Goal: Transaction & Acquisition: Purchase product/service

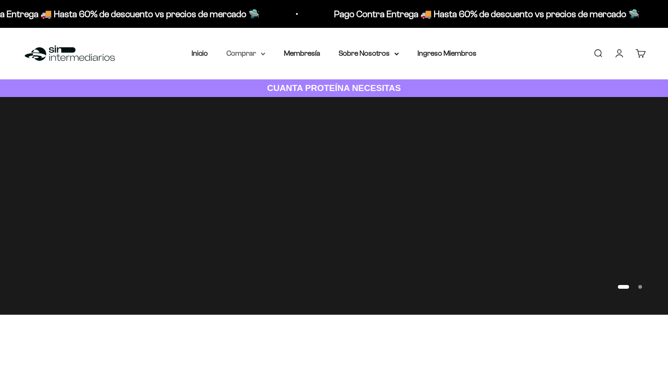
click at [229, 52] on summary "Comprar" at bounding box center [245, 53] width 39 height 12
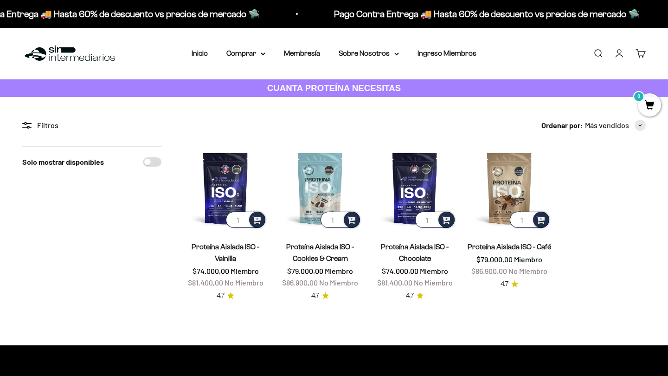
scroll to position [20, 0]
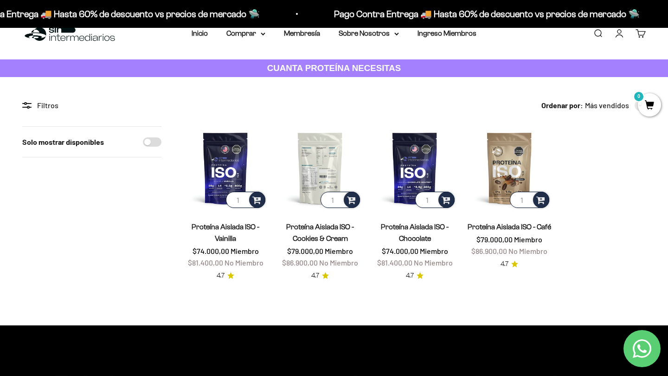
click at [322, 172] on img at bounding box center [319, 167] width 83 height 83
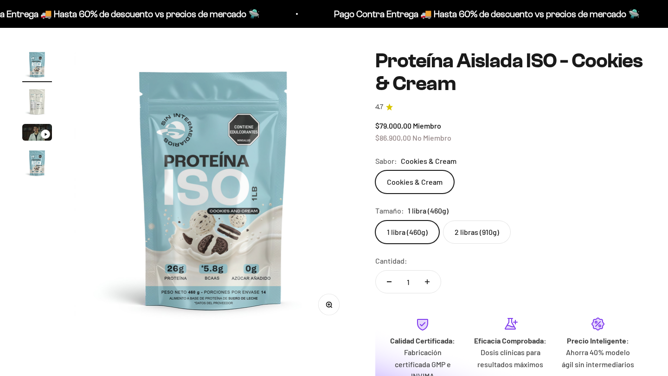
scroll to position [70, 0]
click at [17, 101] on div "Zoom Ir al artículo 1 Ir al artículo 2 Ir al artículo 3 Ir al artículo 4 Proteí…" at bounding box center [334, 243] width 668 height 432
click at [29, 101] on img "Ir al artículo 2" at bounding box center [37, 102] width 30 height 30
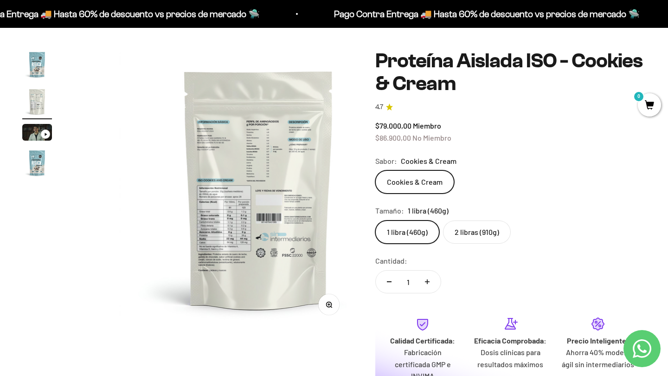
scroll to position [0, 290]
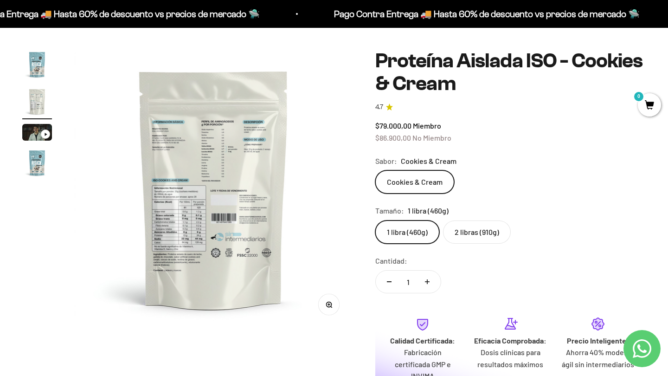
click at [33, 104] on img "Ir al artículo 2" at bounding box center [37, 102] width 30 height 30
click at [38, 99] on img "Ir al artículo 2" at bounding box center [37, 102] width 30 height 30
click at [35, 63] on img "Ir al artículo 1" at bounding box center [37, 65] width 30 height 30
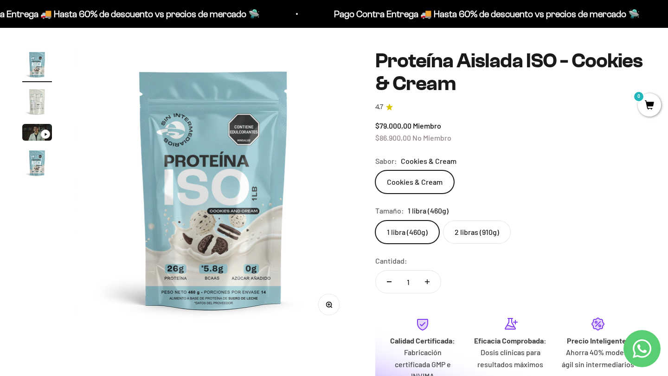
click at [33, 101] on img "Ir al artículo 2" at bounding box center [37, 102] width 30 height 30
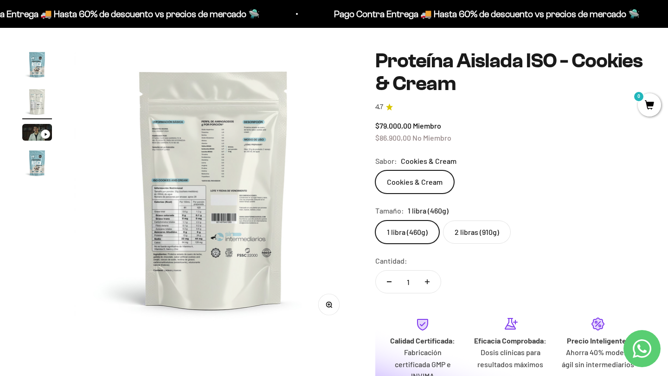
scroll to position [71, 0]
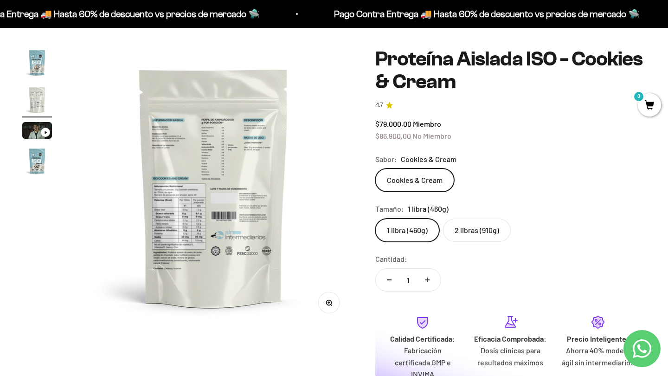
click at [192, 248] on img at bounding box center [213, 187] width 279 height 279
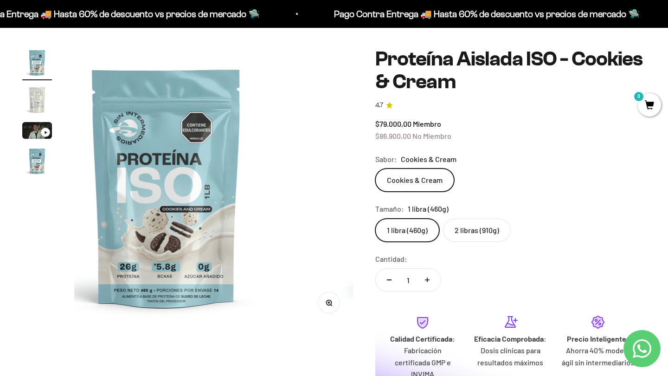
scroll to position [0, 0]
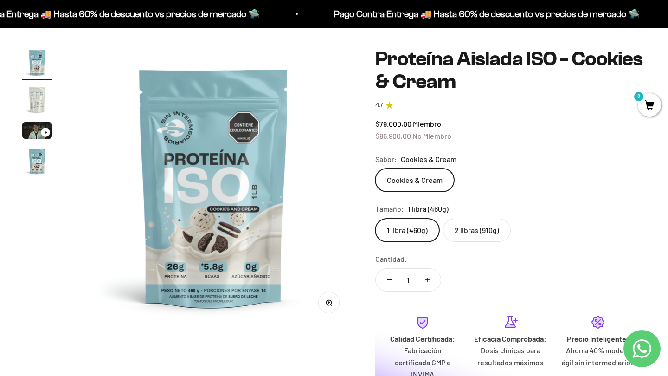
click at [38, 106] on img "Ir al artículo 2" at bounding box center [37, 100] width 30 height 30
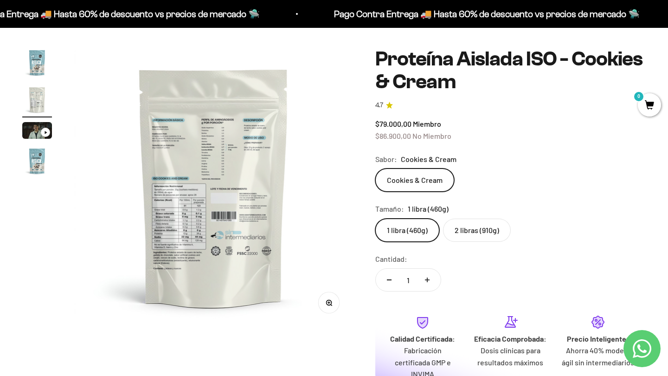
click at [169, 223] on img at bounding box center [213, 187] width 279 height 279
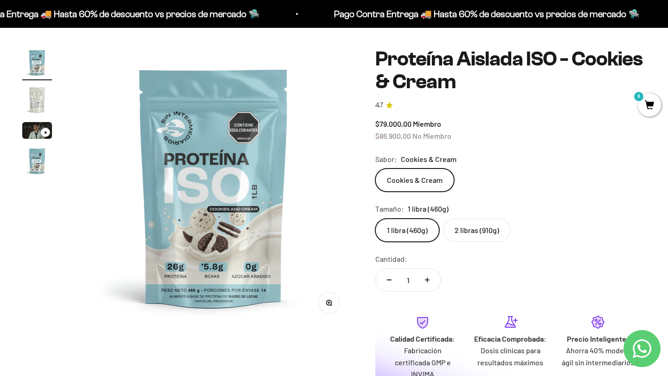
click at [29, 86] on img "Ir al artículo 2" at bounding box center [37, 100] width 30 height 30
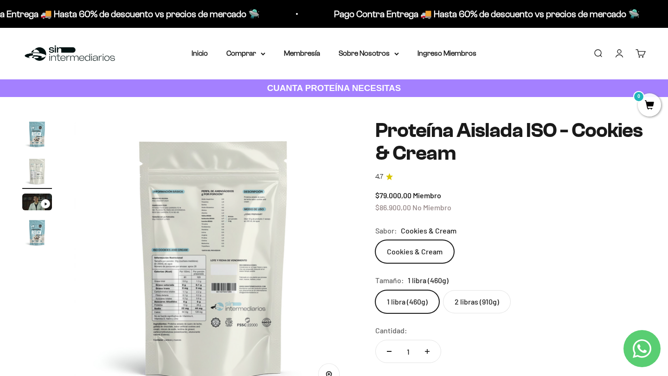
click at [598, 56] on link "Buscar" at bounding box center [598, 53] width 10 height 10
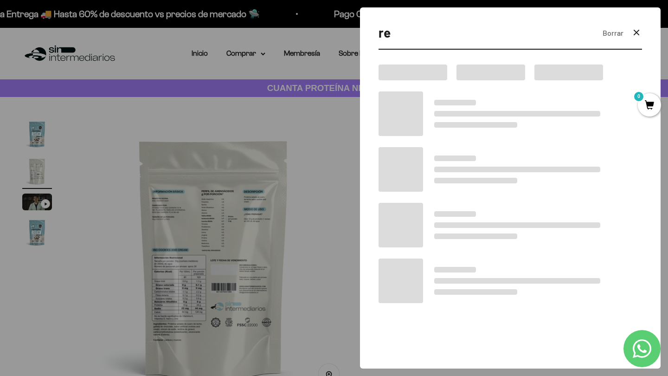
type input "r"
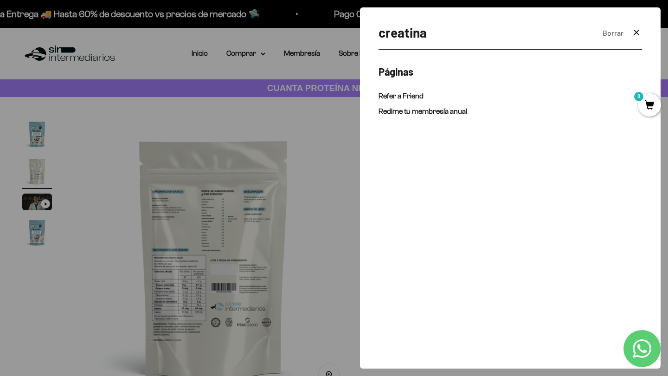
type input "creatina"
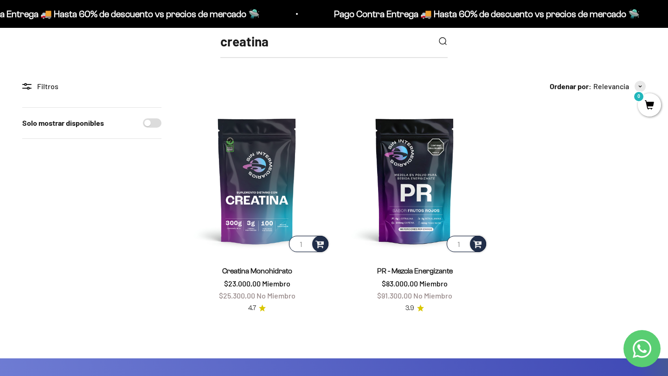
scroll to position [137, 0]
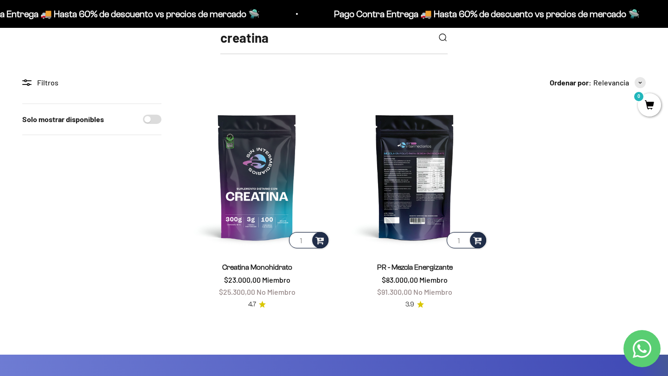
click at [420, 207] on img at bounding box center [414, 176] width 147 height 147
